Goal: Task Accomplishment & Management: Manage account settings

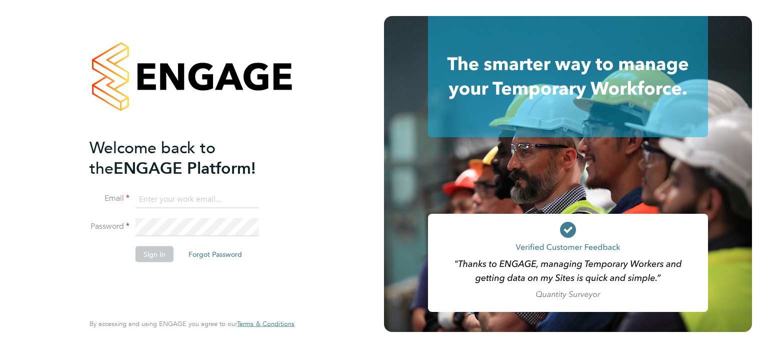
type input "[EMAIL_ADDRESS][PERSON_NAME][DOMAIN_NAME]"
click at [170, 247] on button "Sign In" at bounding box center [155, 254] width 38 height 16
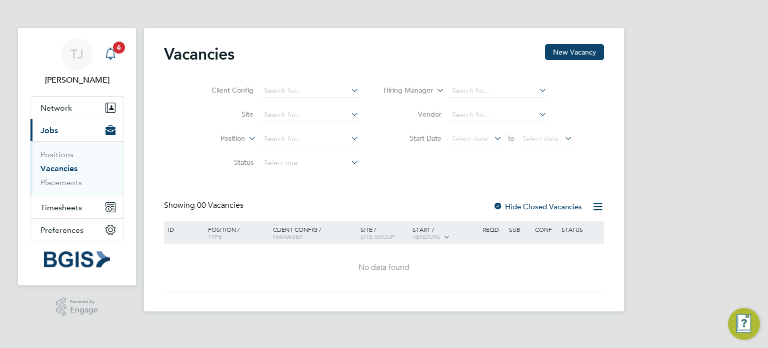
click at [114, 62] on div "Main navigation" at bounding box center [111, 54] width 20 height 20
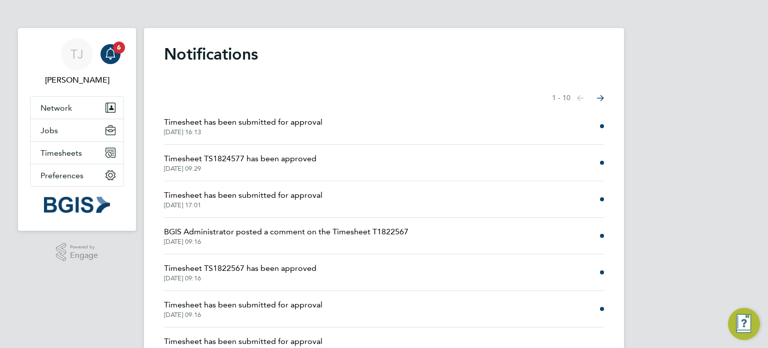
click at [249, 120] on span "Timesheet has been submitted for approval" at bounding box center [243, 122] width 159 height 12
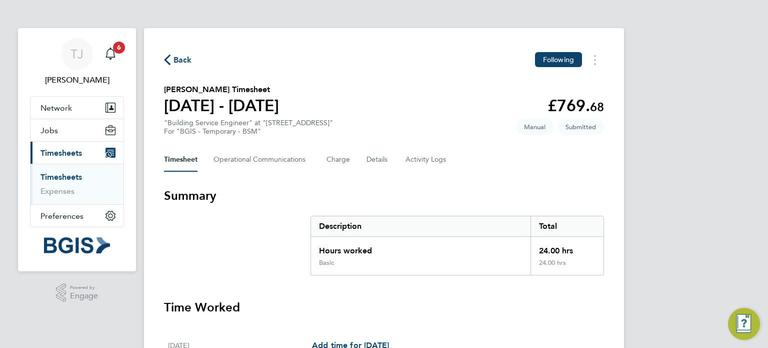
drag, startPoint x: 165, startPoint y: 88, endPoint x: 339, endPoint y: 122, distance: 176.8
click at [339, 122] on section "[PERSON_NAME] Timesheet [DATE] - [DATE] £769. 68 "Building Service Engineer" at…" at bounding box center [384, 110] width 440 height 52
copy section "[PERSON_NAME] Timesheet [DATE] - [DATE] £769. 68 "Building Service Engineer" at…"
drag, startPoint x: 165, startPoint y: 130, endPoint x: 262, endPoint y: 131, distance: 97.0
click at [262, 131] on div "For "BGIS - Temporary - BSM"" at bounding box center [248, 131] width 169 height 9
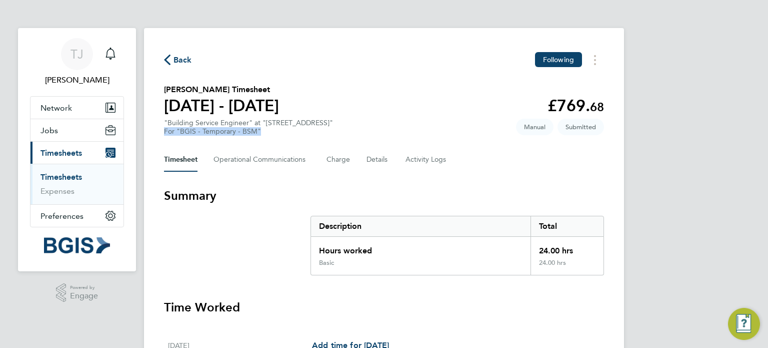
copy div "For "BGIS - Temporary - BSM""
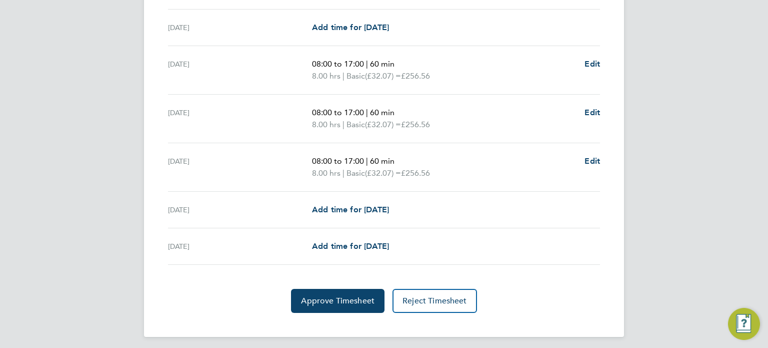
scroll to position [358, 0]
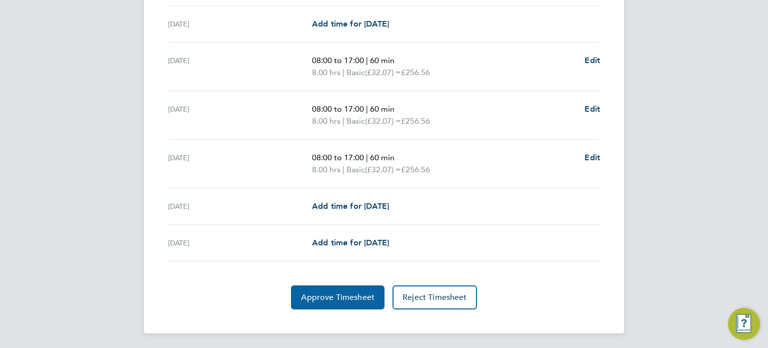
click at [348, 293] on span "Approve Timesheet" at bounding box center [338, 297] width 74 height 10
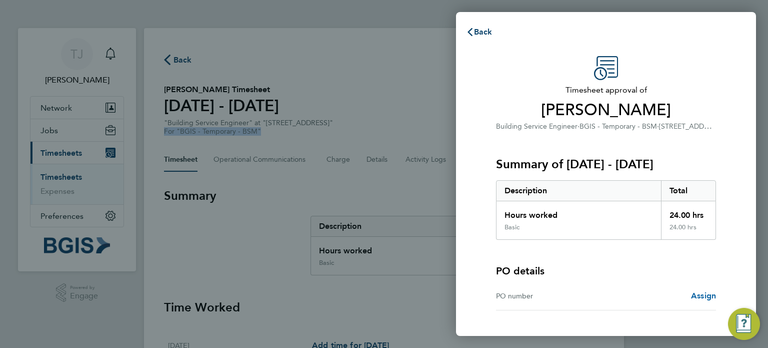
click at [696, 292] on span "Assign" at bounding box center [703, 296] width 25 height 10
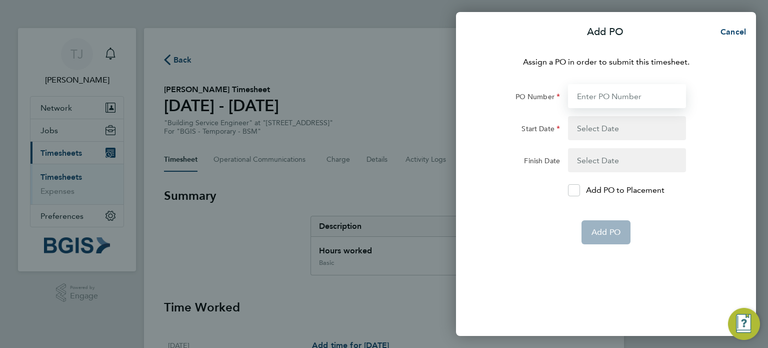
click at [624, 92] on input "PO Number" at bounding box center [627, 96] width 118 height 24
paste input "Purchase Order - 0000013898"
type input "Purchase Order - 0000013898"
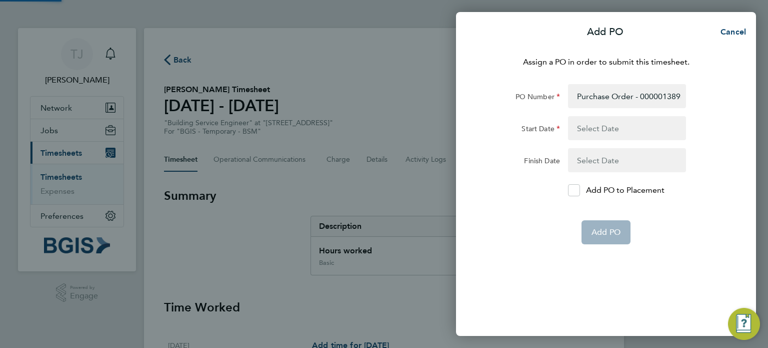
click at [587, 128] on button "button" at bounding box center [627, 128] width 118 height 24
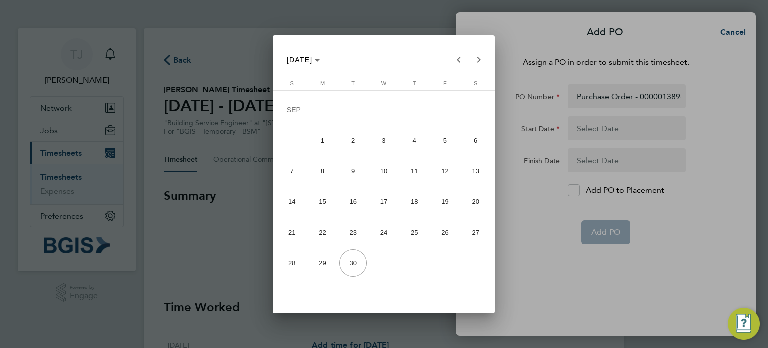
click at [317, 226] on span "22" at bounding box center [323, 232] width 28 height 28
type input "22 Sep 25"
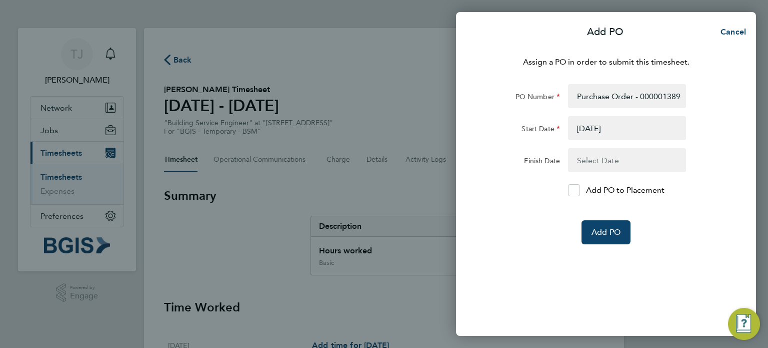
click at [637, 160] on button "button" at bounding box center [627, 160] width 118 height 24
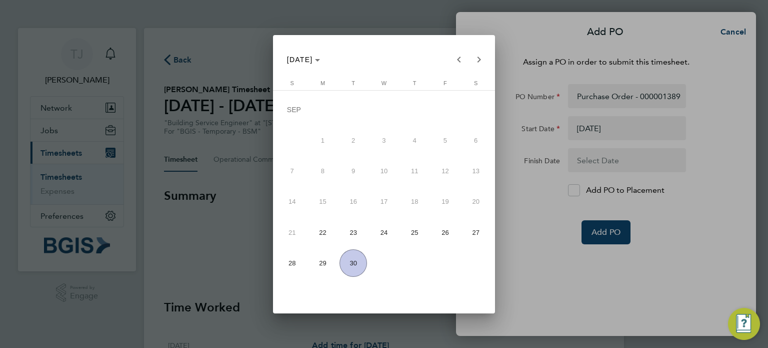
click at [300, 266] on span "28" at bounding box center [293, 263] width 28 height 28
type input "28 Sep 25"
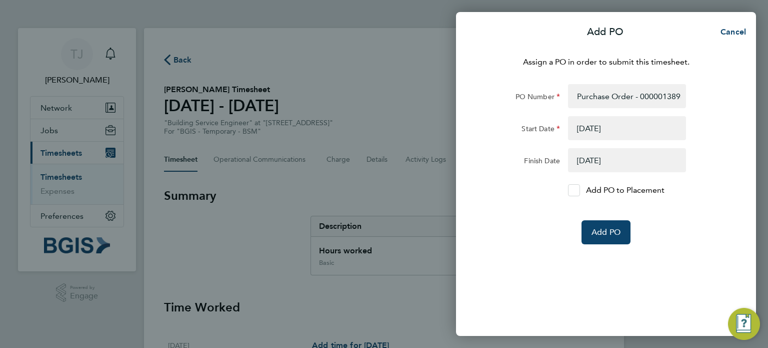
click at [578, 194] on div at bounding box center [574, 190] width 12 height 12
click at [578, 190] on input "Add PO to Placement" at bounding box center [578, 190] width 0 height 0
click at [616, 236] on span "Add PO" at bounding box center [606, 232] width 29 height 10
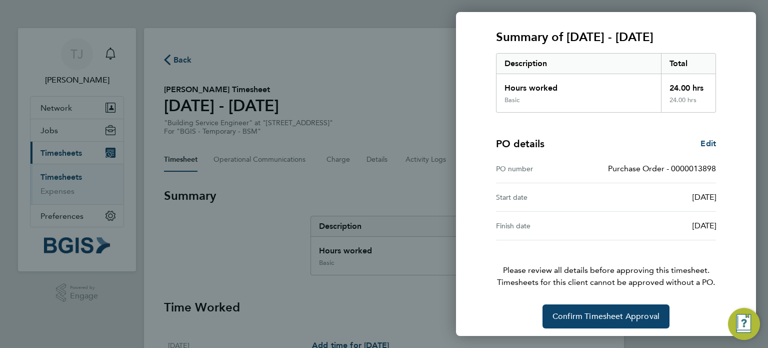
scroll to position [131, 0]
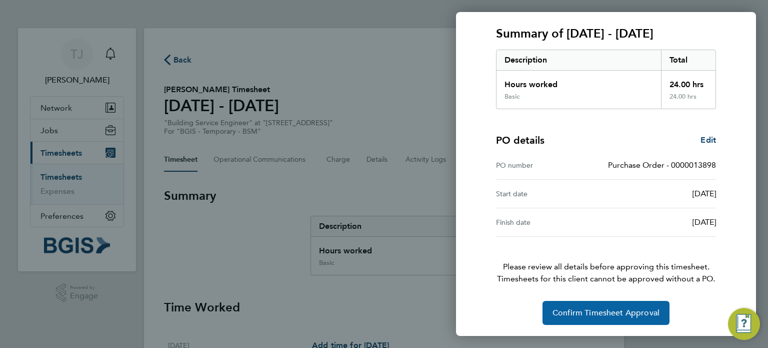
click at [606, 313] on span "Confirm Timesheet Approval" at bounding box center [606, 313] width 107 height 10
